Goal: Information Seeking & Learning: Check status

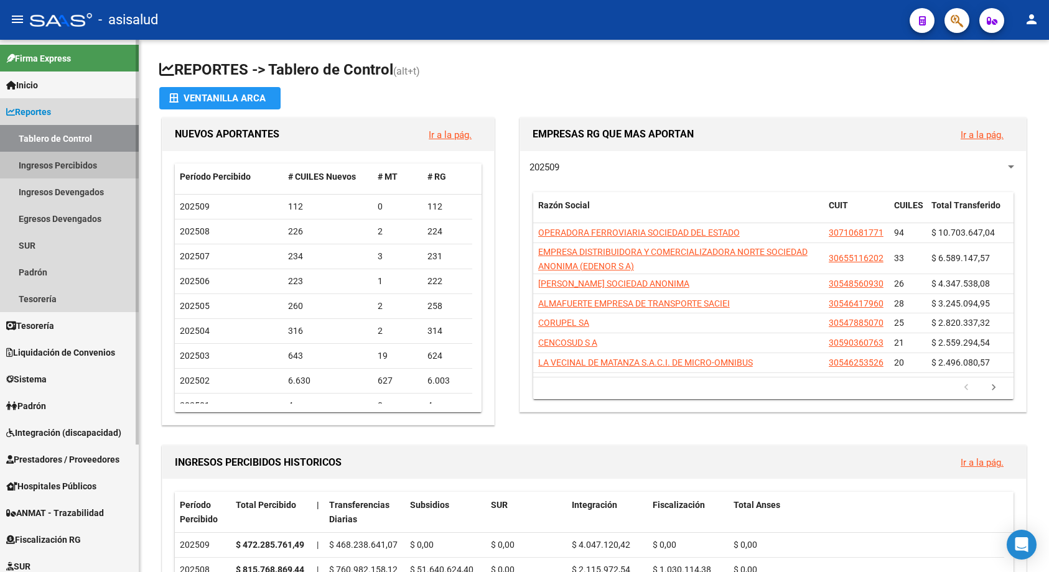
click at [46, 169] on link "Ingresos Percibidos" at bounding box center [69, 165] width 139 height 27
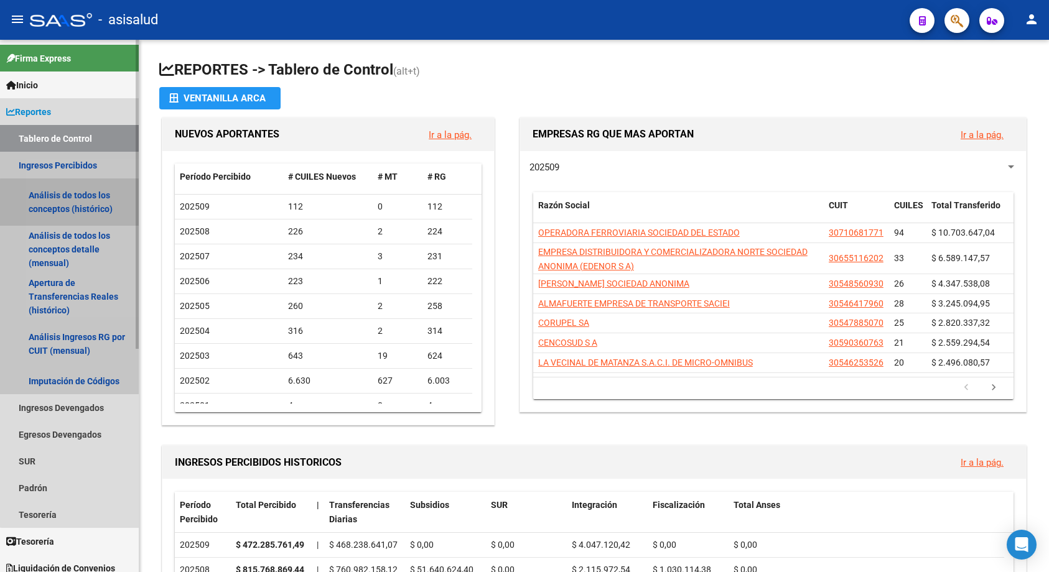
click at [71, 204] on link "Análisis de todos los conceptos (histórico)" at bounding box center [69, 202] width 139 height 47
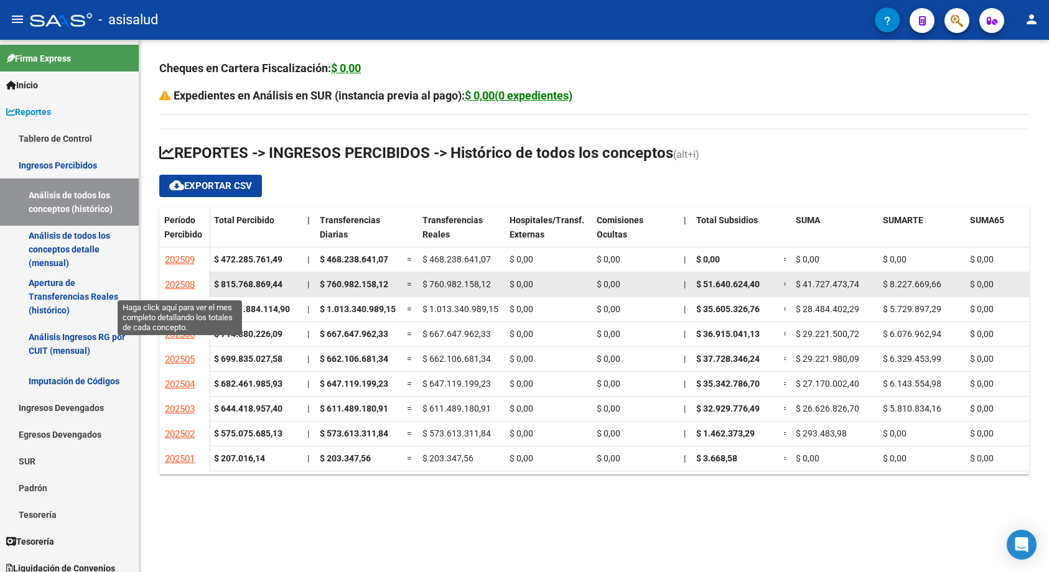
click at [178, 291] on link "202508" at bounding box center [179, 285] width 31 height 22
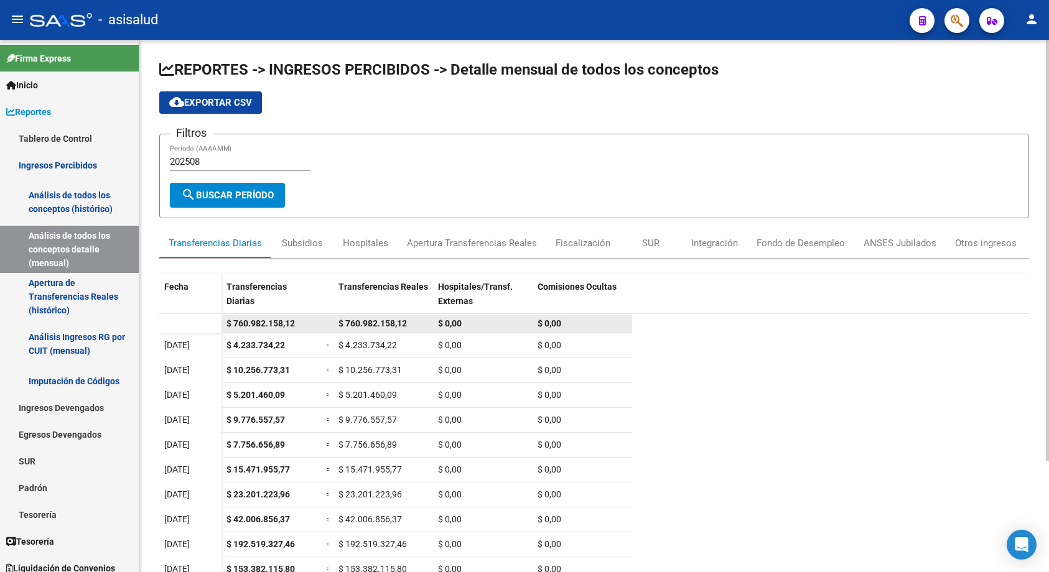
scroll to position [157, 0]
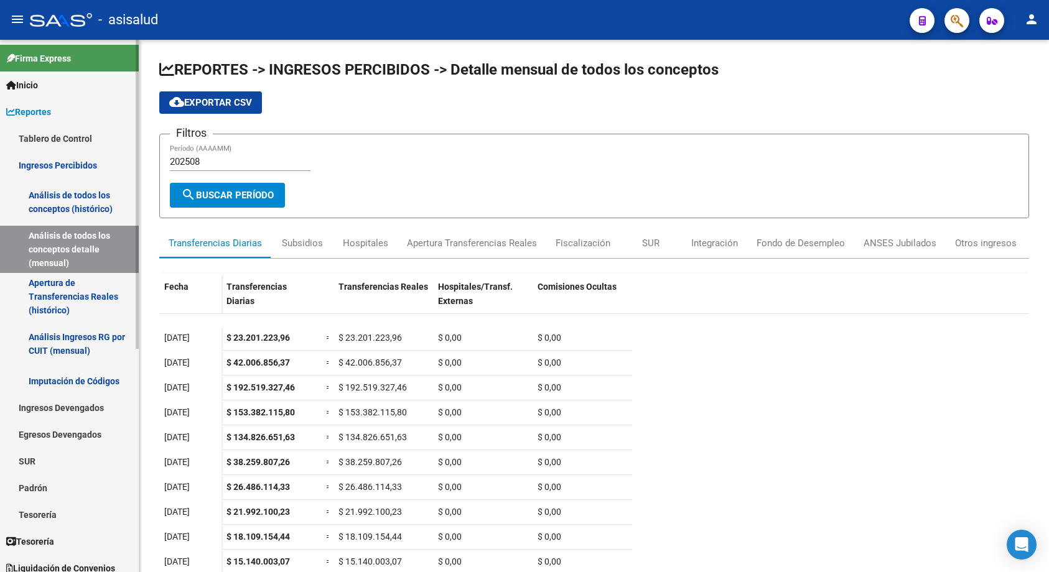
click at [76, 204] on link "Análisis de todos los conceptos (histórico)" at bounding box center [69, 202] width 139 height 47
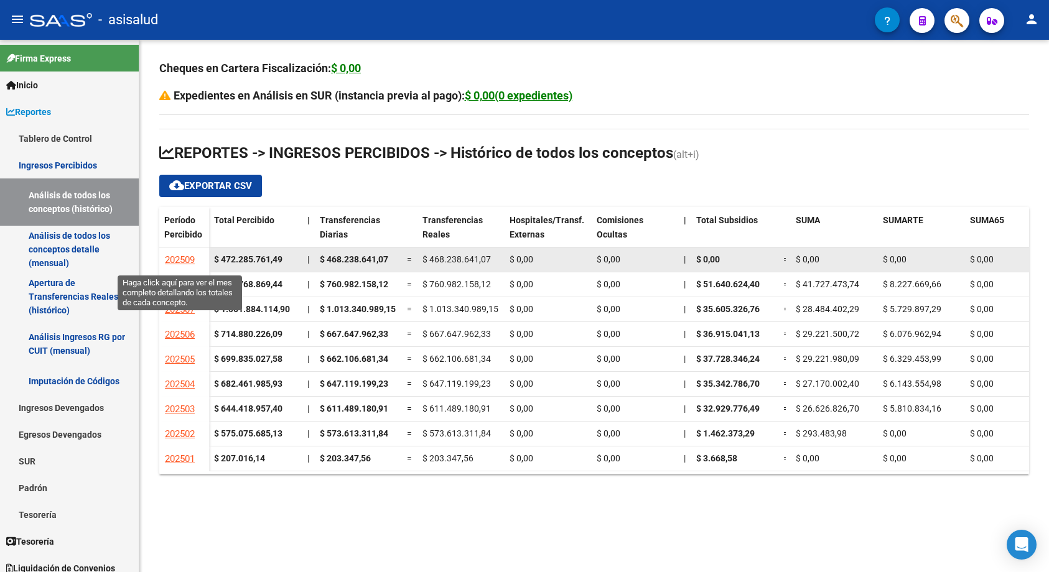
click at [180, 259] on span "202509" at bounding box center [180, 259] width 30 height 11
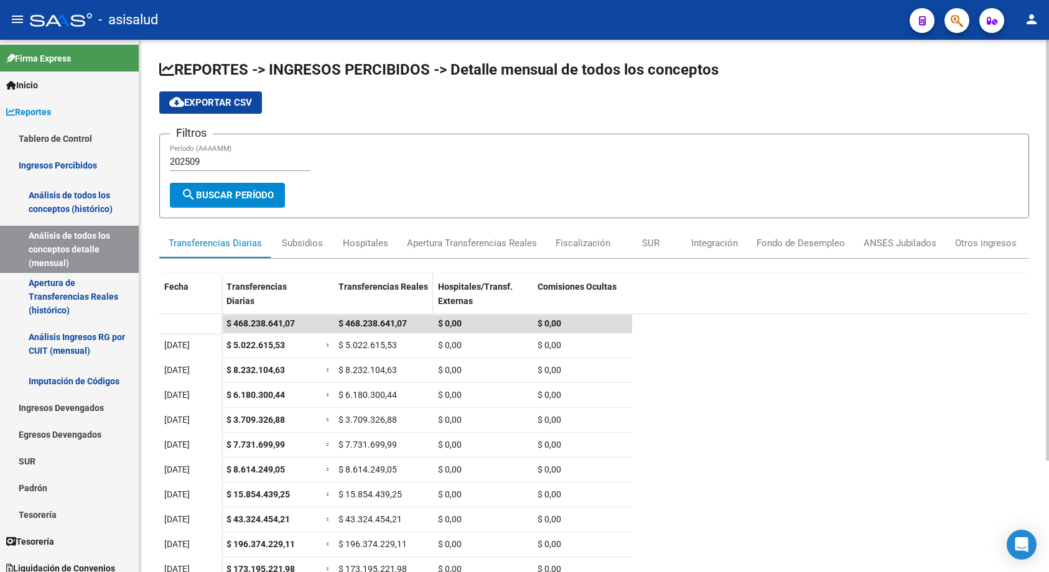
scroll to position [141, 0]
